Goal: Task Accomplishment & Management: Complete application form

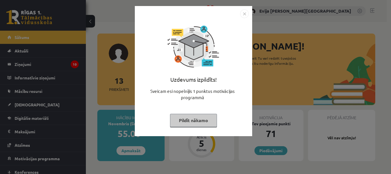
click at [242, 14] on img "Close" at bounding box center [244, 13] width 9 height 9
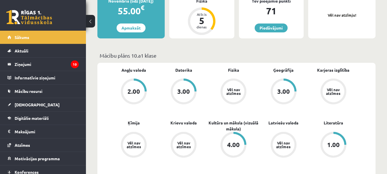
scroll to position [137, 0]
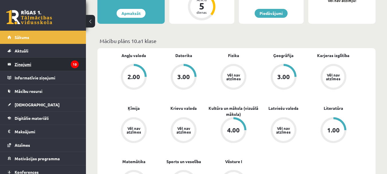
click at [45, 67] on legend "Ziņojumi 10" at bounding box center [47, 64] width 64 height 13
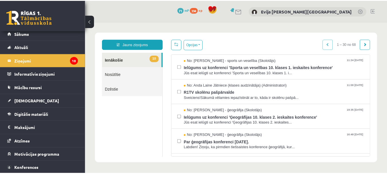
scroll to position [3, 0]
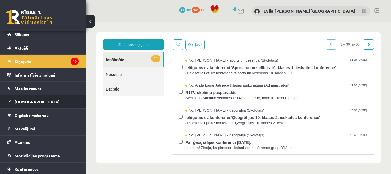
click at [35, 101] on link "[DEMOGRAPHIC_DATA]" at bounding box center [42, 101] width 71 height 13
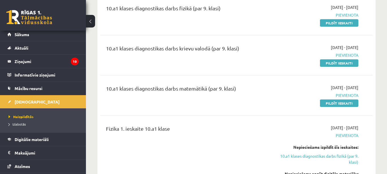
scroll to position [172, 0]
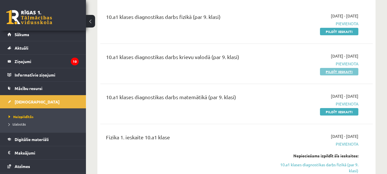
click at [340, 71] on link "Pildīt ieskaiti" at bounding box center [339, 71] width 38 height 7
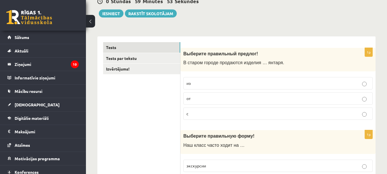
scroll to position [78, 0]
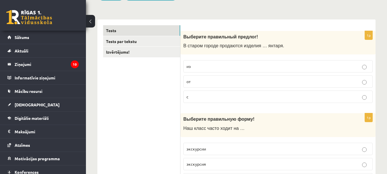
click at [315, 65] on p "из" at bounding box center [277, 66] width 183 height 6
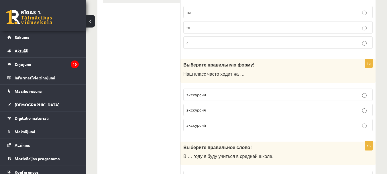
scroll to position [145, 0]
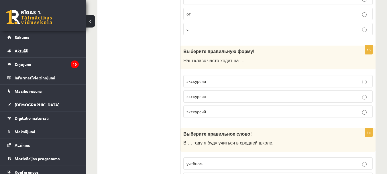
click at [325, 81] on p "экскурсии" at bounding box center [277, 81] width 183 height 6
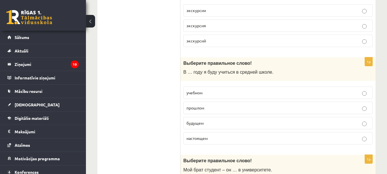
scroll to position [226, 0]
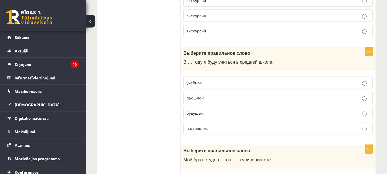
click at [278, 78] on label "учебном" at bounding box center [277, 82] width 189 height 12
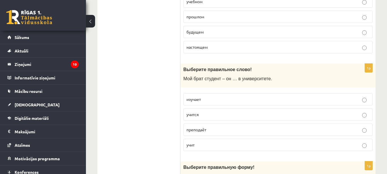
scroll to position [310, 0]
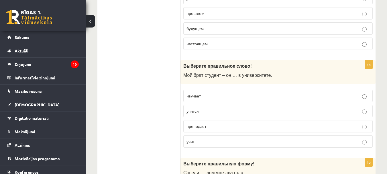
click at [269, 111] on p "учится" at bounding box center [277, 111] width 183 height 6
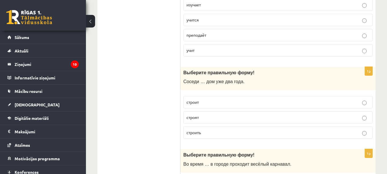
scroll to position [442, 0]
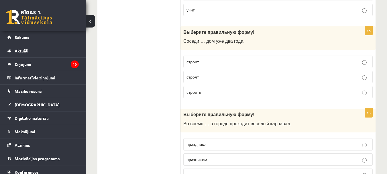
click at [310, 73] on label "строят" at bounding box center [277, 77] width 189 height 12
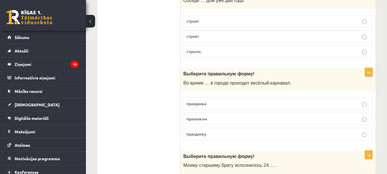
scroll to position [496, 0]
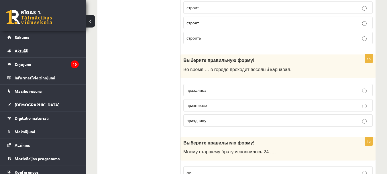
click at [307, 92] on p "праздника" at bounding box center [277, 90] width 183 height 6
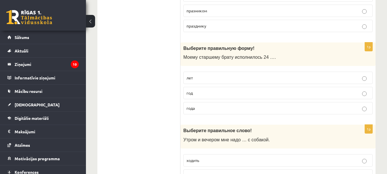
scroll to position [594, 0]
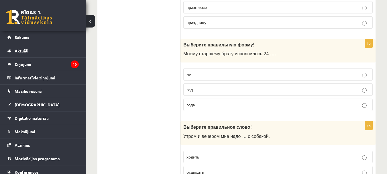
click at [341, 74] on p "лет" at bounding box center [277, 74] width 183 height 6
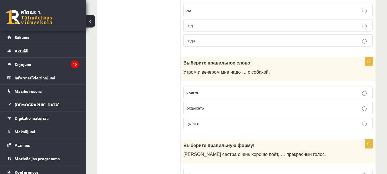
scroll to position [668, 0]
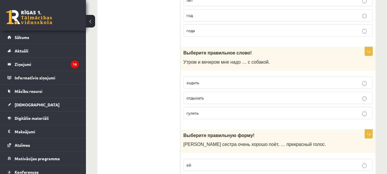
click at [315, 110] on label "гулять" at bounding box center [277, 113] width 189 height 12
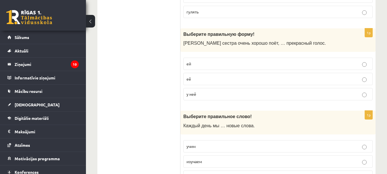
scroll to position [786, 0]
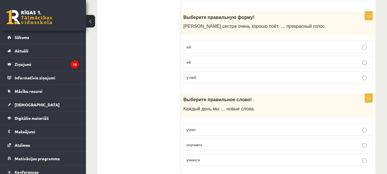
click at [345, 77] on p "у неё" at bounding box center [277, 77] width 183 height 6
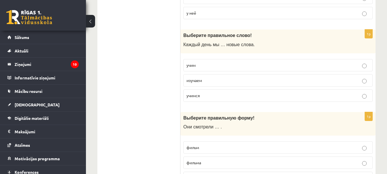
scroll to position [853, 0]
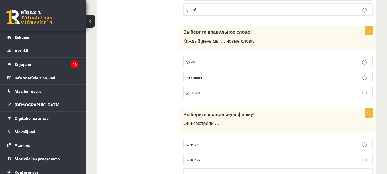
click at [325, 82] on label "изучаем" at bounding box center [277, 77] width 189 height 12
click at [334, 90] on p "учимся" at bounding box center [277, 92] width 183 height 6
click at [376, 80] on div "**********" at bounding box center [236, 119] width 301 height 1901
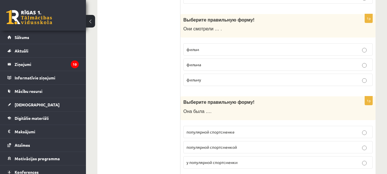
scroll to position [951, 0]
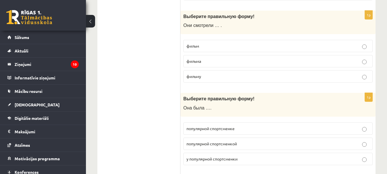
click at [333, 49] on p "фильм" at bounding box center [277, 46] width 183 height 6
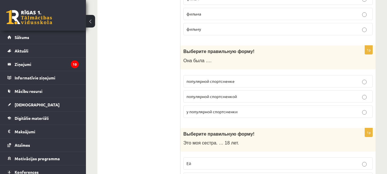
scroll to position [1005, 0]
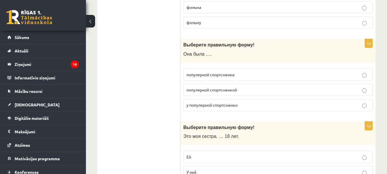
click at [332, 90] on p "популярной спортсменкой" at bounding box center [277, 90] width 183 height 6
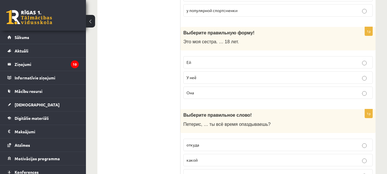
scroll to position [1103, 0]
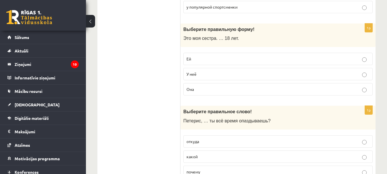
click at [310, 61] on p "Ей" at bounding box center [277, 59] width 183 height 6
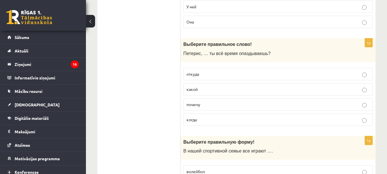
scroll to position [1173, 0]
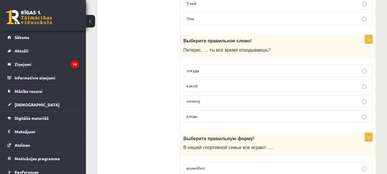
click at [323, 102] on p "почему" at bounding box center [277, 101] width 183 height 6
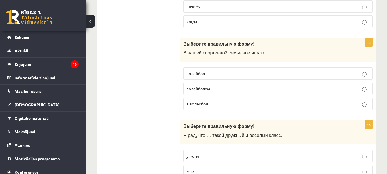
scroll to position [1271, 0]
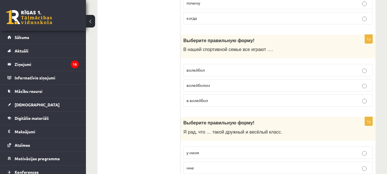
click at [313, 68] on p "волейбол" at bounding box center [277, 70] width 183 height 6
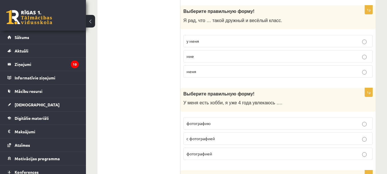
scroll to position [1386, 0]
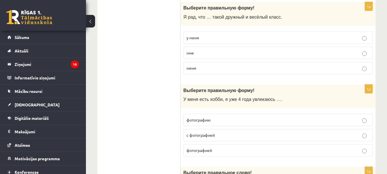
click at [296, 39] on p "у меня" at bounding box center [277, 38] width 183 height 6
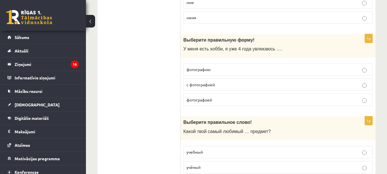
scroll to position [1460, 0]
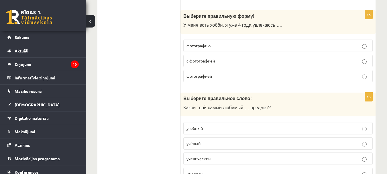
click at [325, 63] on p "с фотографией" at bounding box center [277, 61] width 183 height 6
click at [374, 93] on div "Выберите правильное слово! Какой твой самый любимый … предмет?" at bounding box center [277, 104] width 195 height 24
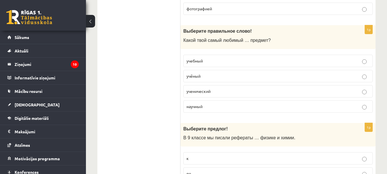
scroll to position [1534, 0]
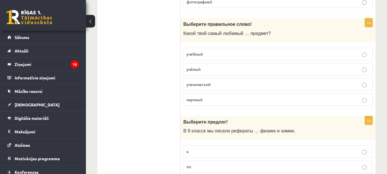
click at [279, 52] on p "учебный" at bounding box center [277, 54] width 183 height 6
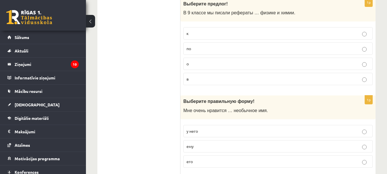
scroll to position [1656, 0]
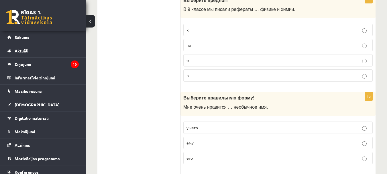
click at [284, 42] on p "по" at bounding box center [277, 45] width 183 height 6
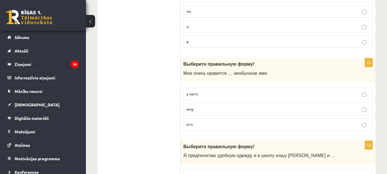
scroll to position [1696, 0]
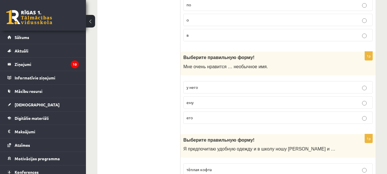
click at [302, 119] on p "его" at bounding box center [277, 117] width 183 height 6
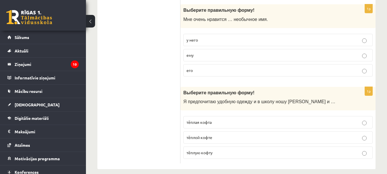
scroll to position [1750, 0]
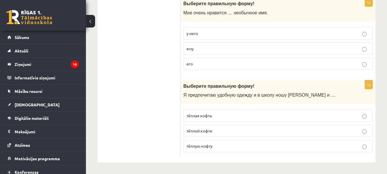
click at [343, 147] on p "тёплую кофту" at bounding box center [277, 146] width 183 height 6
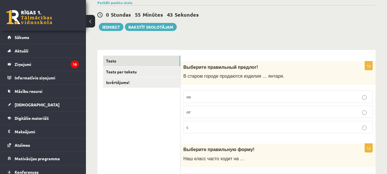
scroll to position [51, 0]
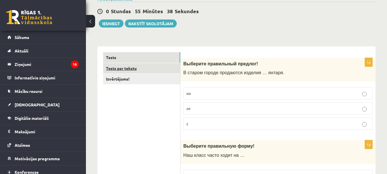
click at [153, 65] on link "Tests par tekstu" at bounding box center [141, 68] width 77 height 11
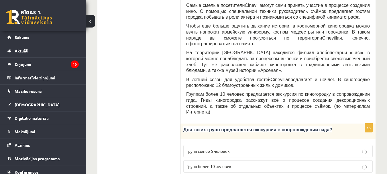
scroll to position [260, 0]
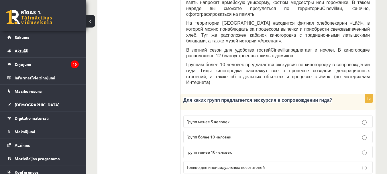
click at [313, 134] on p "Групп более 10 человек" at bounding box center [277, 137] width 183 height 6
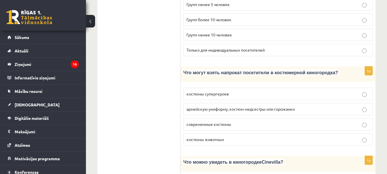
scroll to position [392, 0]
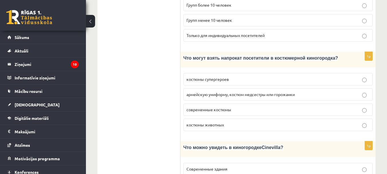
click at [334, 91] on p "армейскую униформу, костюм медсестры или горожанки" at bounding box center [277, 94] width 183 height 6
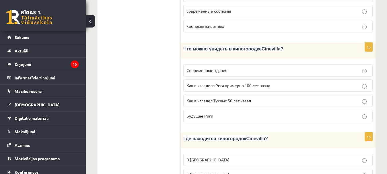
scroll to position [487, 0]
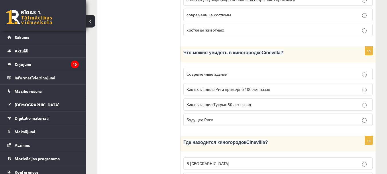
click at [319, 86] on p "Как выглядела Рига примерно 100 лет назад" at bounding box center [277, 89] width 183 height 6
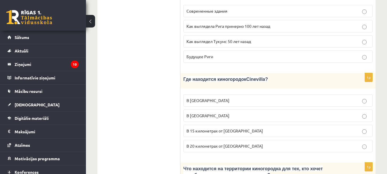
scroll to position [555, 0]
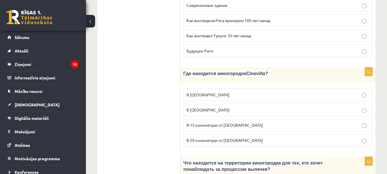
click at [326, 119] on label "В 15 километрах от Тукумса" at bounding box center [277, 125] width 189 height 12
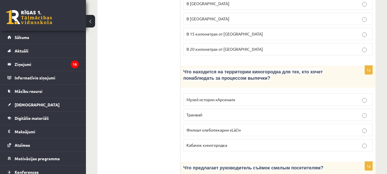
scroll to position [648, 0]
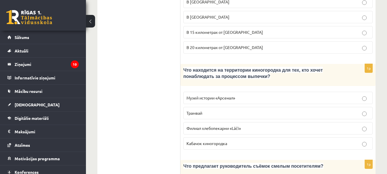
click at [342, 125] on p "Филиал хлебопекарни «Lāči»" at bounding box center [277, 128] width 183 height 6
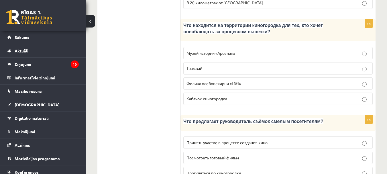
scroll to position [694, 0]
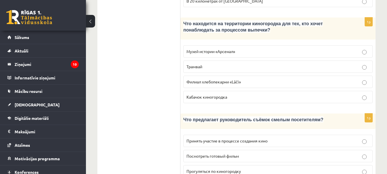
click at [349, 138] on p "Принять участие в процессе создания кино" at bounding box center [277, 141] width 183 height 6
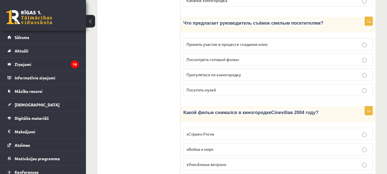
scroll to position [798, 0]
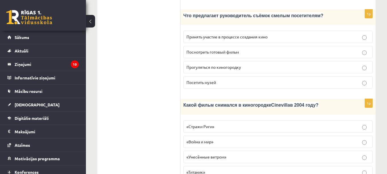
click at [347, 123] on p "«Стражи Риги»" at bounding box center [277, 126] width 183 height 6
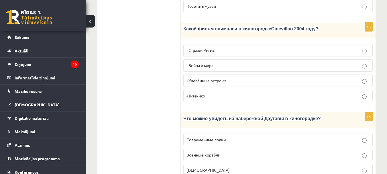
scroll to position [880, 0]
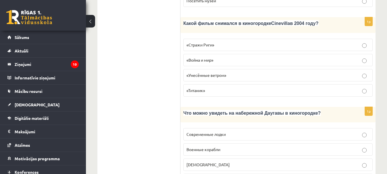
click at [341, 161] on p "Кораблики" at bounding box center [277, 164] width 183 height 6
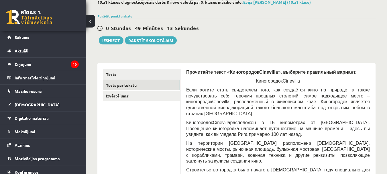
scroll to position [10, 0]
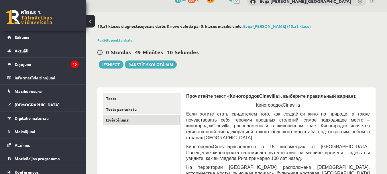
click at [112, 120] on link "Izvērtējums!" at bounding box center [141, 119] width 77 height 11
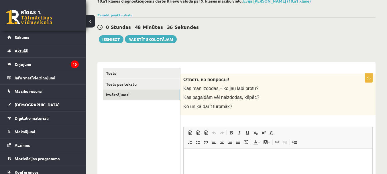
scroll to position [34, 0]
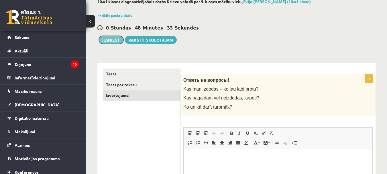
click at [111, 40] on button "Iesniegt" at bounding box center [111, 40] width 25 height 8
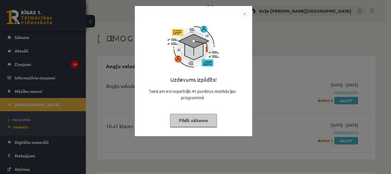
click at [245, 13] on img "Close" at bounding box center [244, 13] width 9 height 9
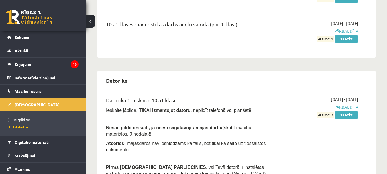
scroll to position [112, 0]
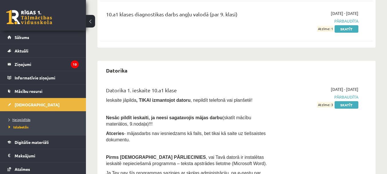
click at [26, 117] on link "Neizpildītās" at bounding box center [45, 119] width 72 height 5
